Goal: Information Seeking & Learning: Learn about a topic

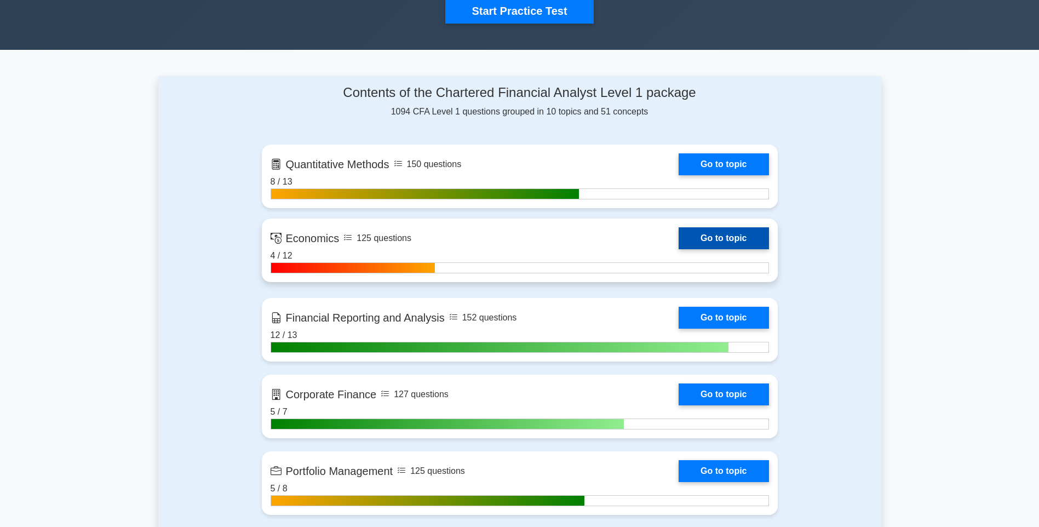
scroll to position [438, 0]
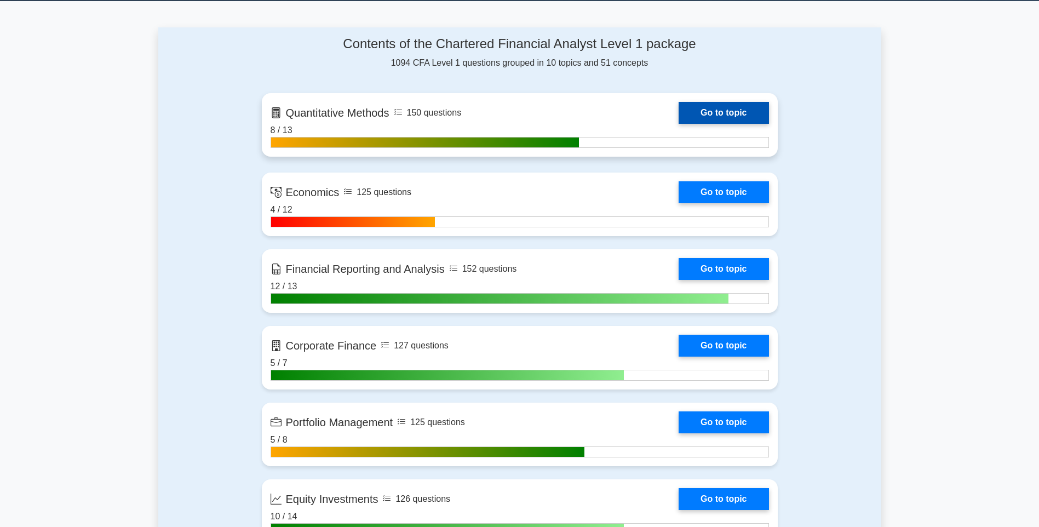
click at [679, 114] on link "Go to topic" at bounding box center [724, 113] width 90 height 22
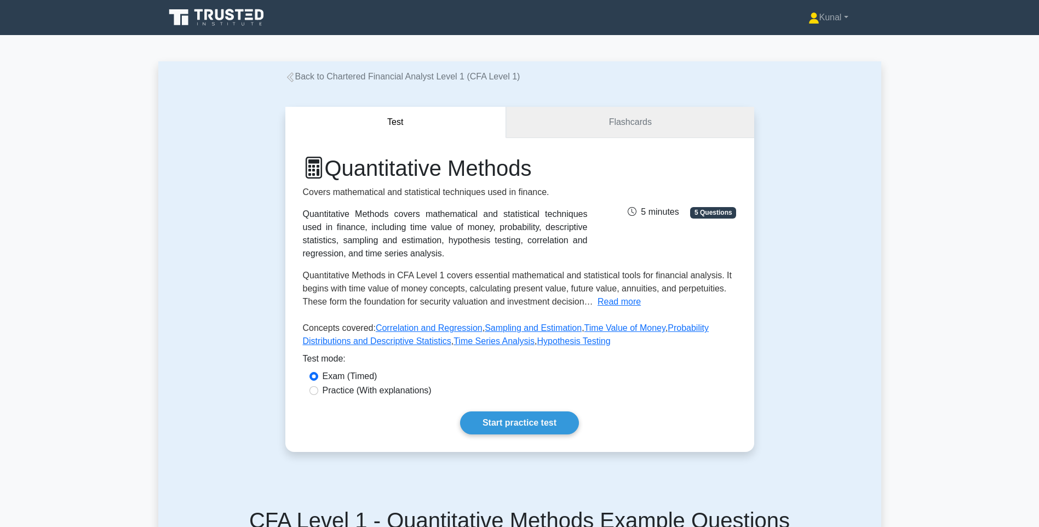
click at [553, 125] on link "Flashcards" at bounding box center [630, 122] width 248 height 31
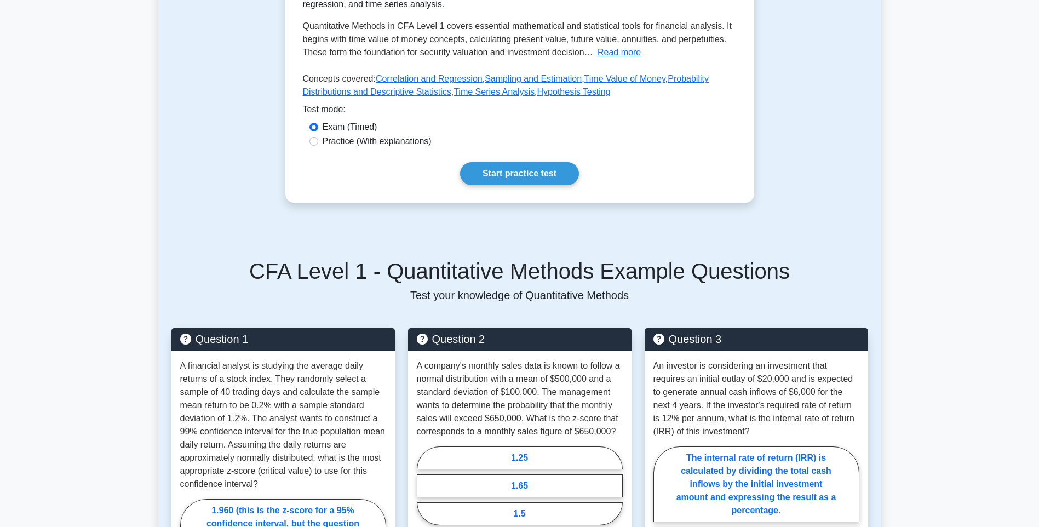
scroll to position [55, 0]
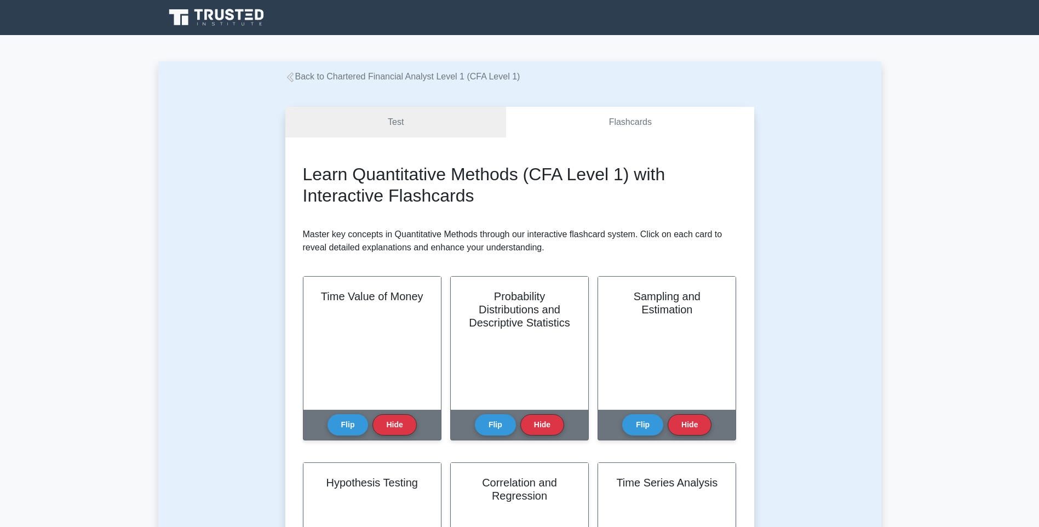
scroll to position [55, 0]
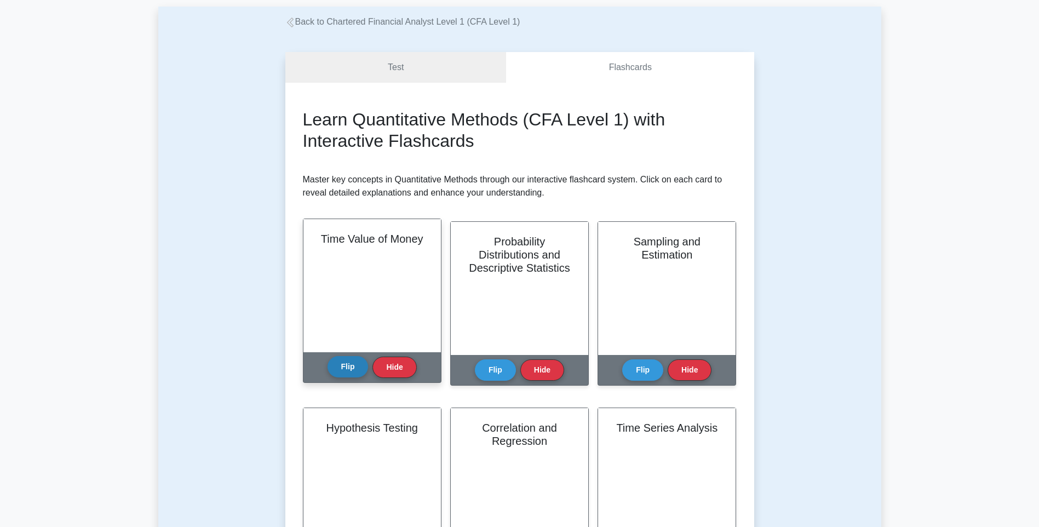
click at [343, 365] on button "Flip" at bounding box center [348, 366] width 41 height 21
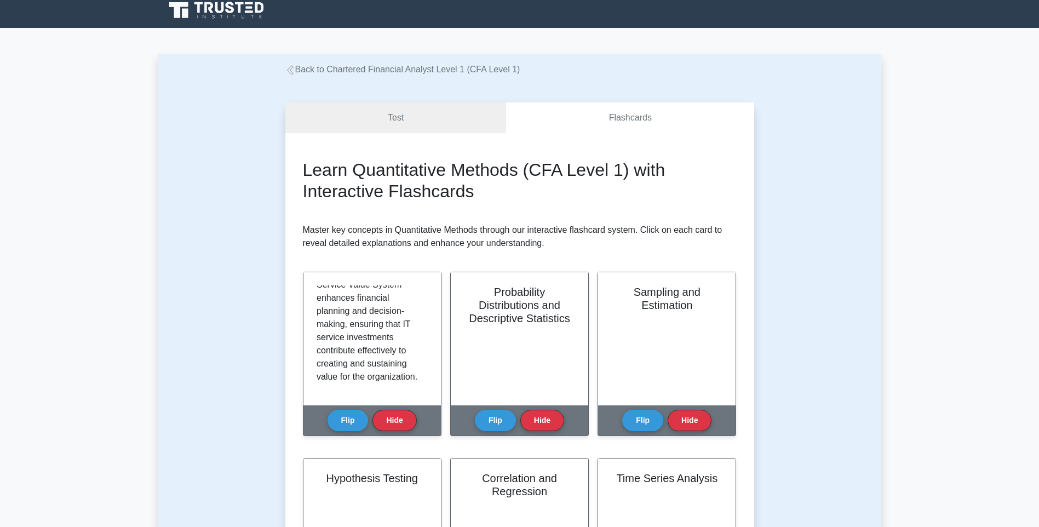
scroll to position [0, 0]
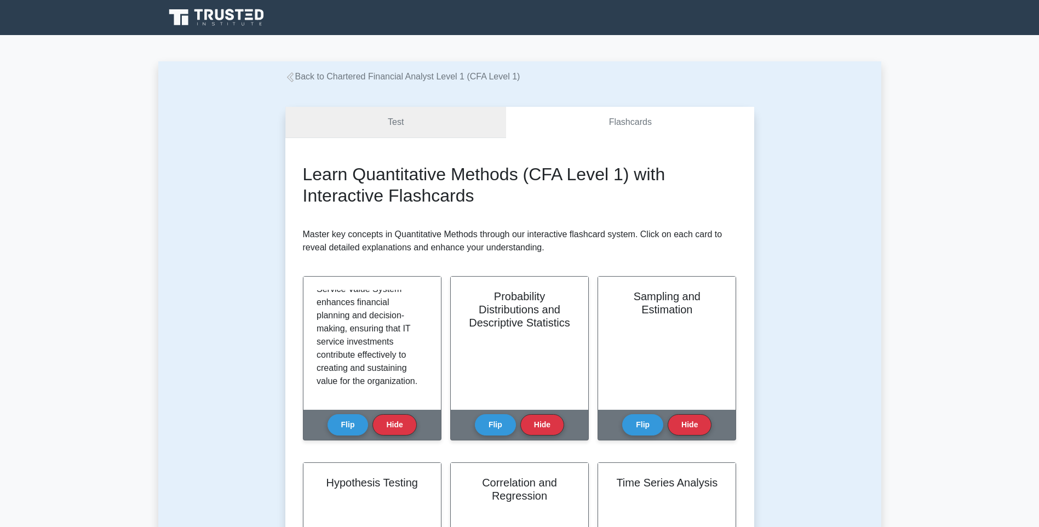
click at [418, 125] on link "Test" at bounding box center [395, 122] width 221 height 31
